Goal: Information Seeking & Learning: Learn about a topic

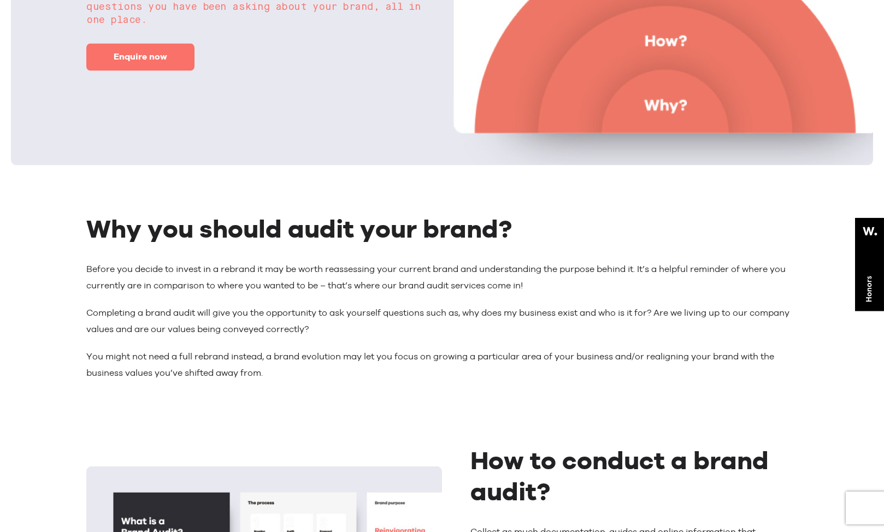
scroll to position [275, 0]
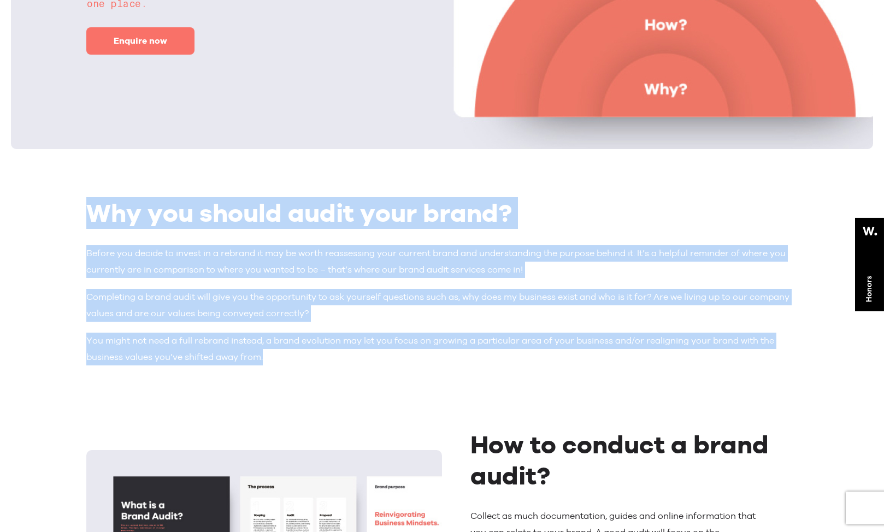
drag, startPoint x: 89, startPoint y: 213, endPoint x: 277, endPoint y: 353, distance: 234.2
copy article "Why you should audit your brand? Before you decide to invest in a rebrand it ma…"
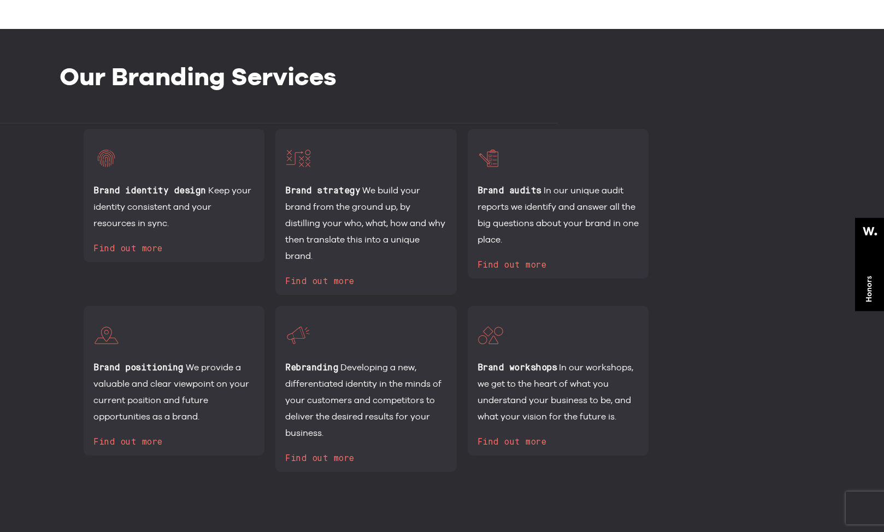
scroll to position [2304, 0]
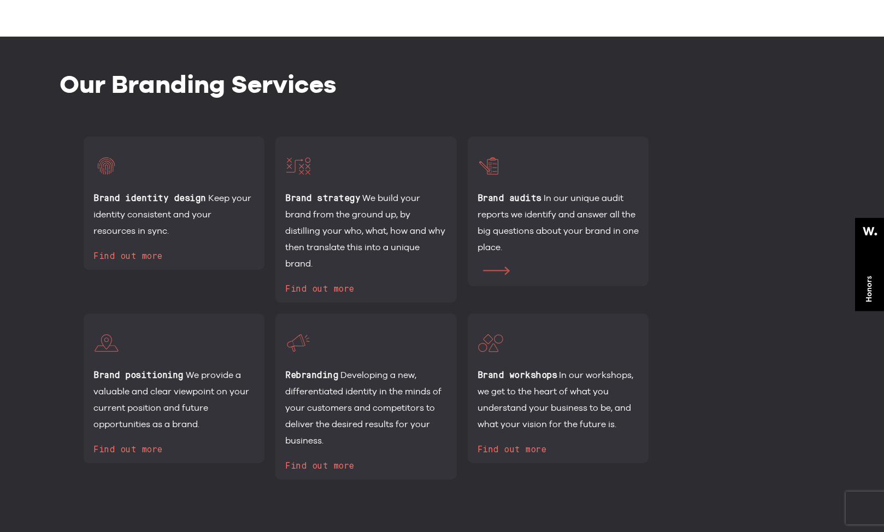
click at [536, 275] on span "Find out more" at bounding box center [560, 273] width 69 height 9
click at [484, 267] on icon at bounding box center [496, 271] width 27 height 9
click at [492, 269] on icon at bounding box center [496, 271] width 27 height 9
click at [582, 151] on div "Brand audits In our unique audit reports we identify and answer all the big que…" at bounding box center [558, 212] width 181 height 150
click at [504, 447] on h6 at bounding box center [558, 448] width 161 height 9
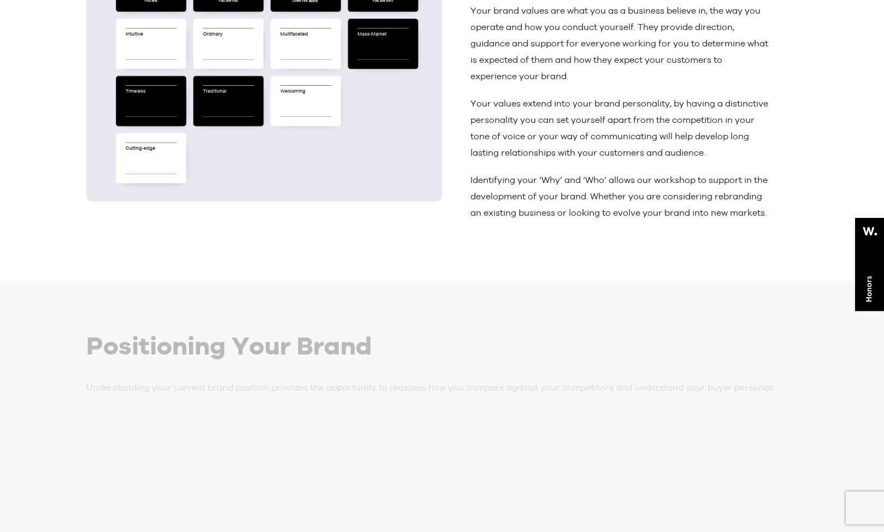
scroll to position [1998, 0]
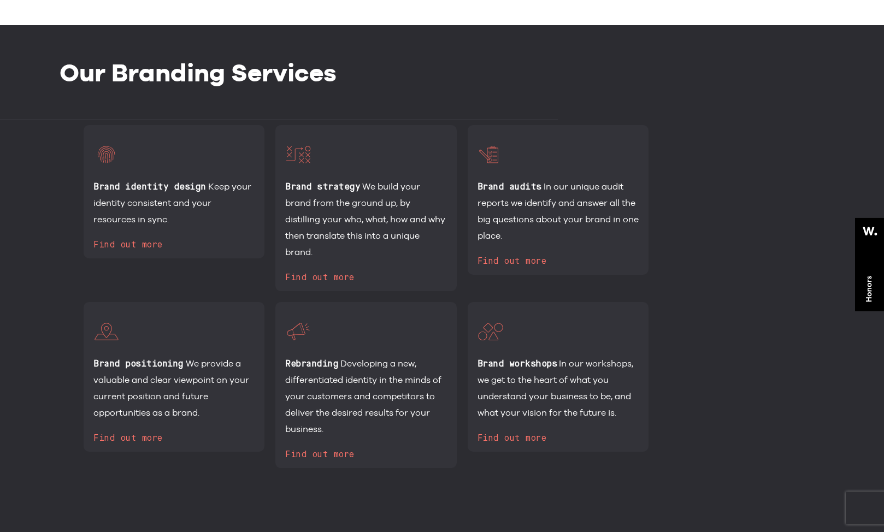
scroll to position [2320, 0]
